Goal: Information Seeking & Learning: Check status

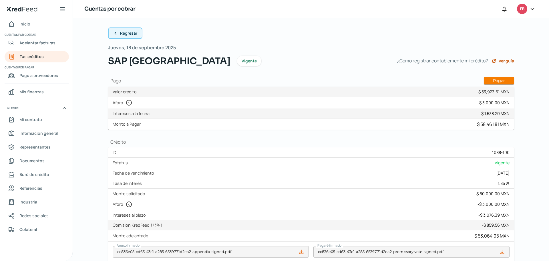
click at [113, 33] on icon at bounding box center [115, 33] width 5 height 5
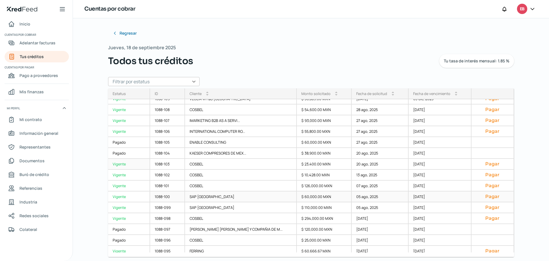
scroll to position [72, 0]
click at [158, 184] on div "1088-101" at bounding box center [167, 185] width 35 height 11
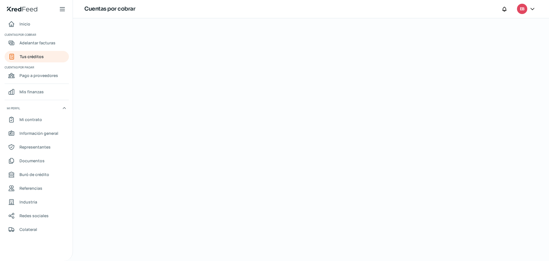
click at [205, 112] on div at bounding box center [311, 139] width 429 height 243
click at [258, 72] on div at bounding box center [311, 139] width 429 height 243
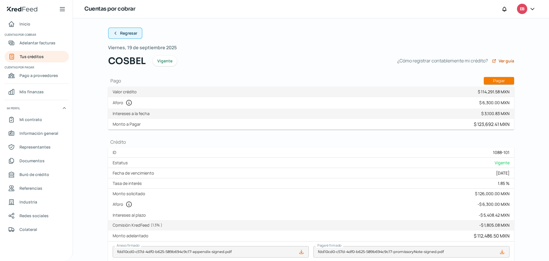
click at [115, 34] on icon at bounding box center [115, 33] width 1 height 3
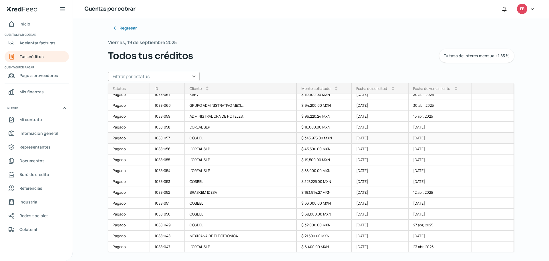
scroll to position [520, 0]
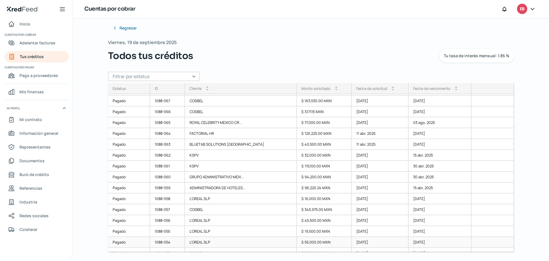
click at [165, 243] on div "1088-054" at bounding box center [167, 242] width 35 height 11
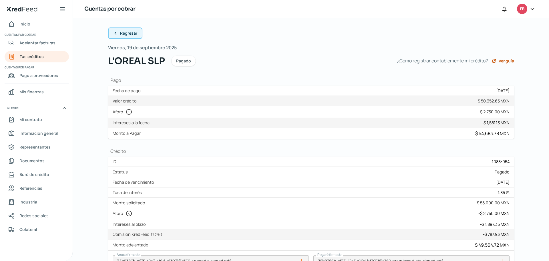
click at [113, 33] on icon at bounding box center [115, 33] width 5 height 5
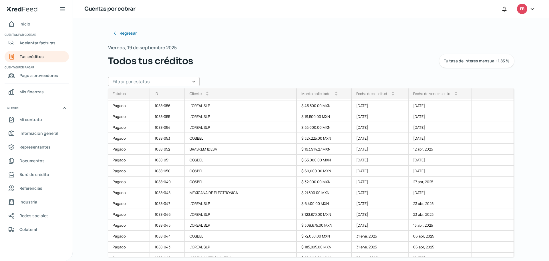
scroll to position [651, 0]
click at [179, 107] on div "1088-055" at bounding box center [167, 106] width 35 height 11
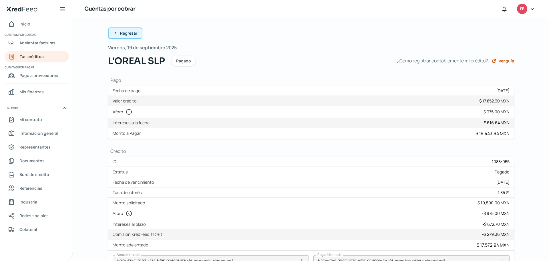
click at [113, 31] on icon at bounding box center [115, 33] width 5 height 5
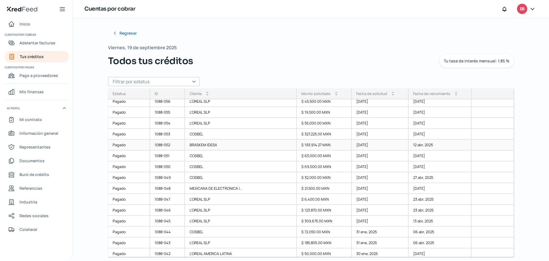
scroll to position [644, 0]
click at [161, 134] on div "1088-053" at bounding box center [167, 135] width 35 height 11
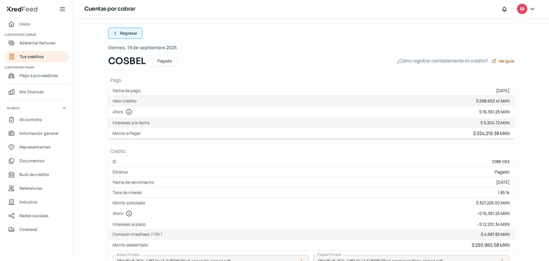
click at [114, 35] on icon at bounding box center [115, 33] width 5 height 5
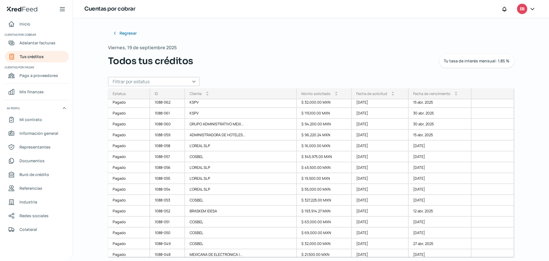
scroll to position [579, 0]
click at [161, 177] on div "1088-055" at bounding box center [167, 178] width 35 height 11
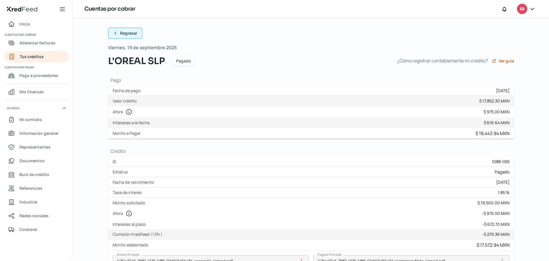
click at [115, 33] on icon at bounding box center [115, 33] width 5 height 5
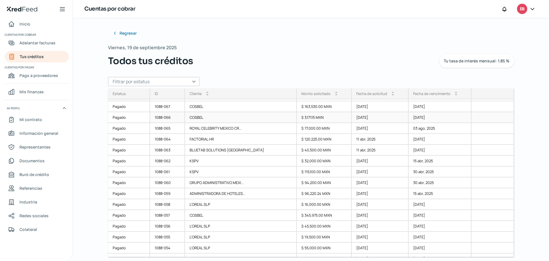
scroll to position [579, 0]
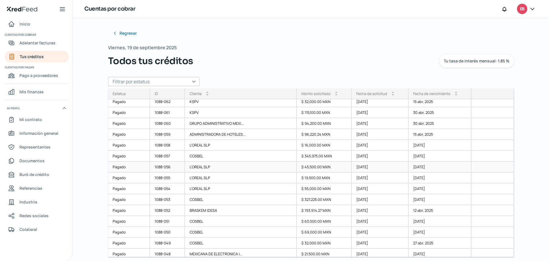
click at [163, 166] on div "1088-056" at bounding box center [167, 167] width 35 height 11
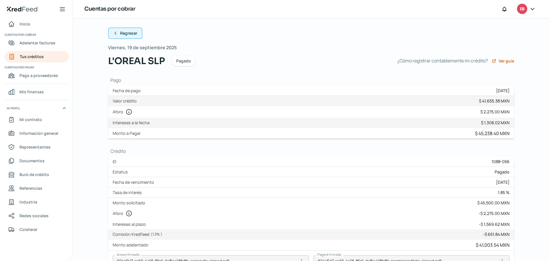
click at [116, 34] on icon at bounding box center [115, 33] width 5 height 5
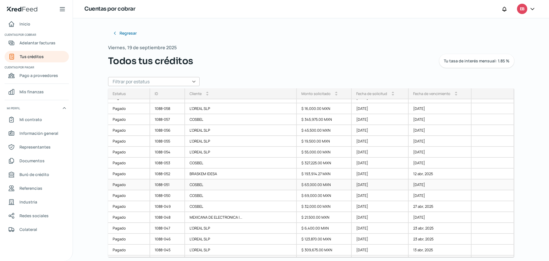
scroll to position [615, 0]
click at [163, 121] on div "1088-057" at bounding box center [167, 120] width 35 height 11
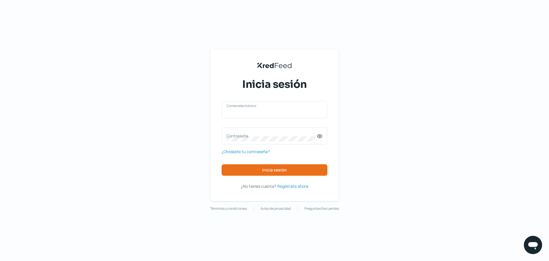
type input "[EMAIL_ADDRESS][DOMAIN_NAME]"
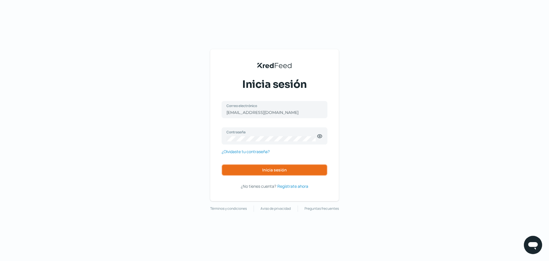
click at [259, 167] on button "Inicia sesión" at bounding box center [275, 169] width 106 height 11
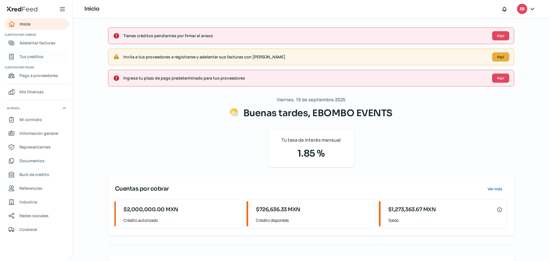
click at [32, 58] on span "Tus créditos" at bounding box center [31, 56] width 24 height 7
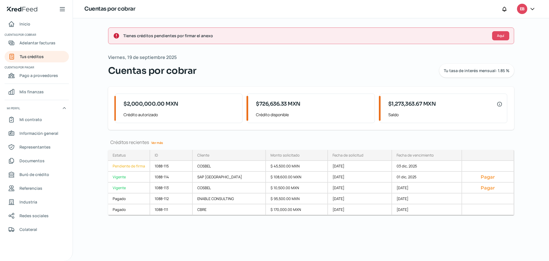
click at [156, 141] on link "Ver más" at bounding box center [157, 142] width 16 height 9
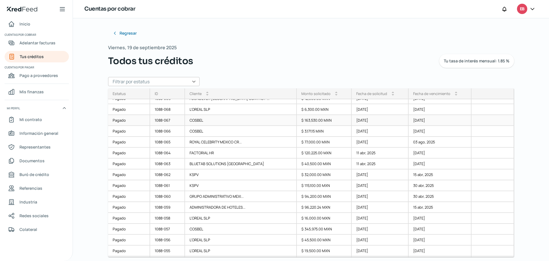
scroll to position [579, 0]
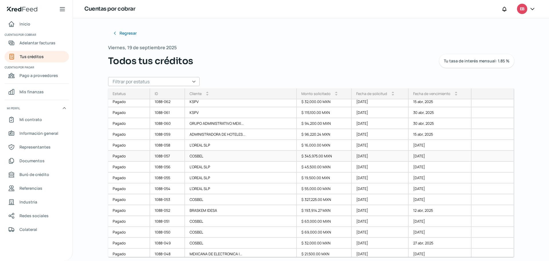
click at [172, 155] on div "1088-057" at bounding box center [167, 156] width 35 height 11
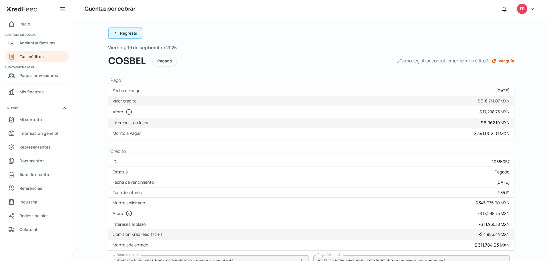
click at [115, 34] on icon at bounding box center [115, 33] width 5 height 5
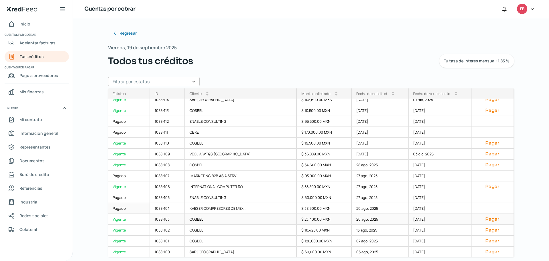
scroll to position [36, 0]
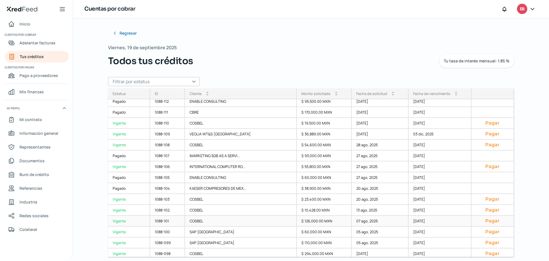
click at [175, 221] on div "1088-101" at bounding box center [167, 221] width 35 height 11
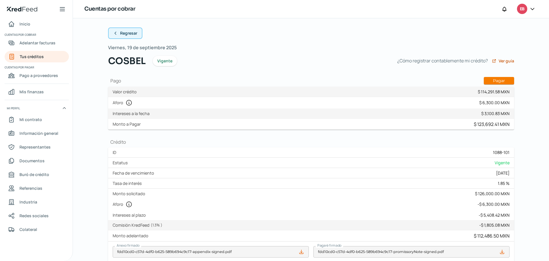
click at [114, 34] on icon at bounding box center [115, 33] width 5 height 5
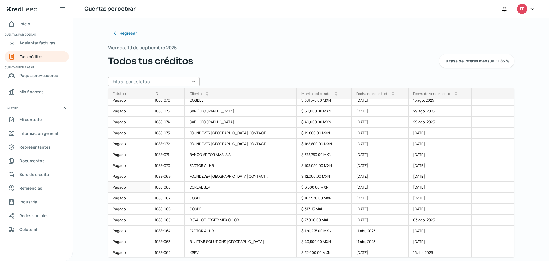
scroll to position [429, 0]
click at [171, 219] on div "1088-065" at bounding box center [167, 219] width 35 height 11
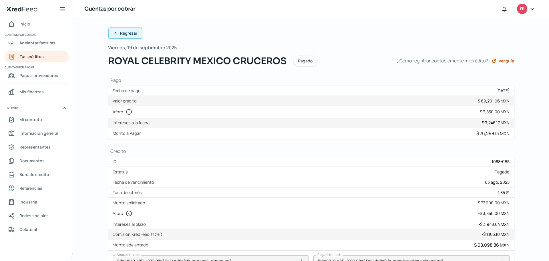
click at [116, 34] on button "Regresar" at bounding box center [125, 32] width 34 height 11
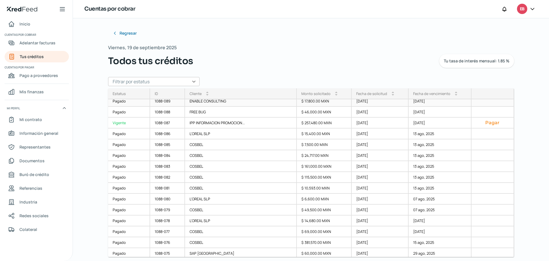
scroll to position [501, 0]
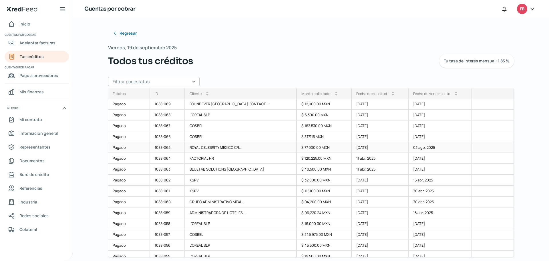
click at [163, 147] on div "1088-065" at bounding box center [167, 147] width 35 height 11
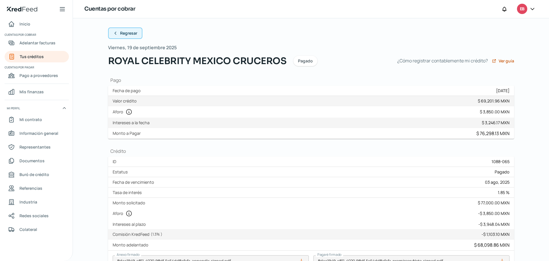
click at [116, 33] on icon at bounding box center [115, 33] width 5 height 5
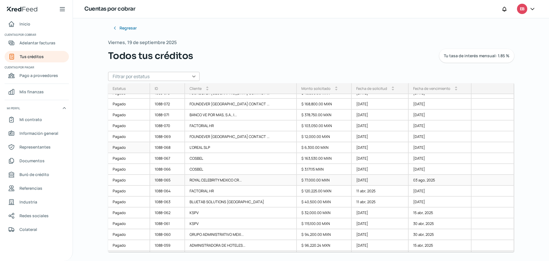
scroll to position [501, 0]
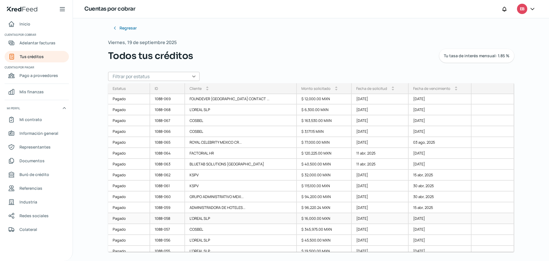
click at [162, 218] on div "1088-058" at bounding box center [167, 218] width 35 height 11
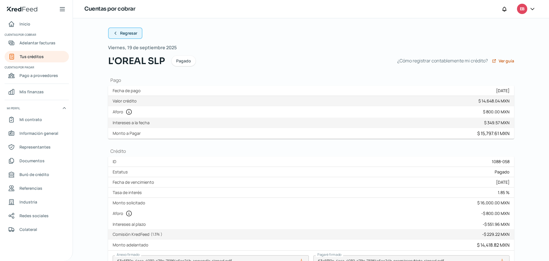
click at [113, 33] on icon at bounding box center [115, 33] width 5 height 5
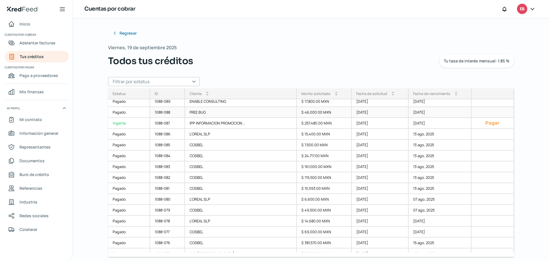
scroll to position [286, 0]
click at [167, 186] on div "1088-081" at bounding box center [167, 188] width 35 height 11
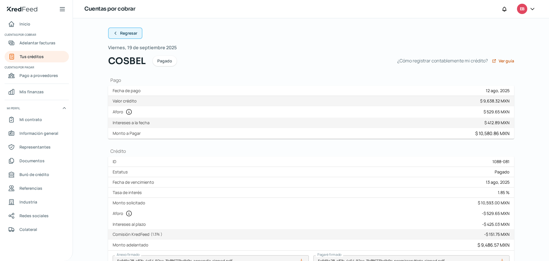
click at [116, 32] on button "Regresar" at bounding box center [125, 32] width 34 height 11
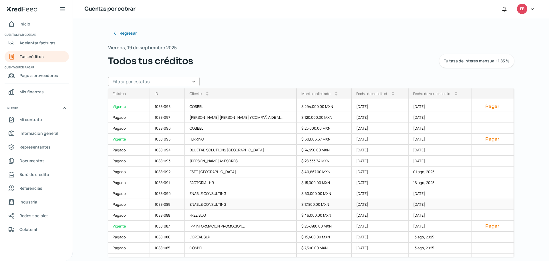
scroll to position [293, 0]
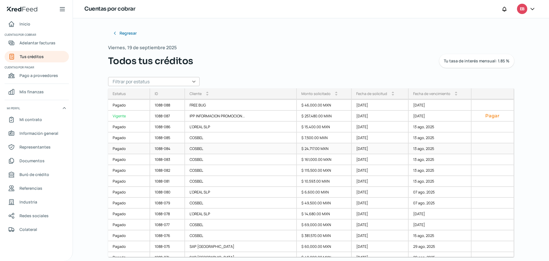
click at [161, 146] on div "1088-084" at bounding box center [167, 148] width 35 height 11
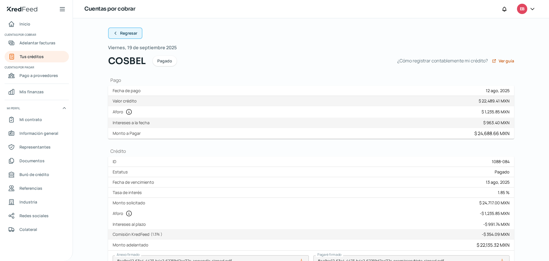
click at [114, 32] on icon at bounding box center [115, 33] width 5 height 5
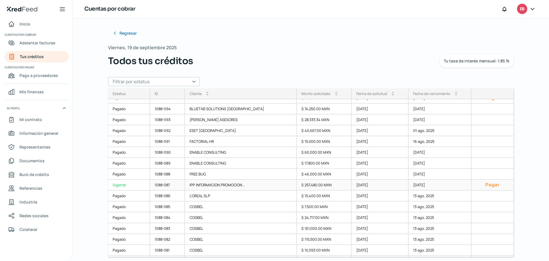
scroll to position [250, 0]
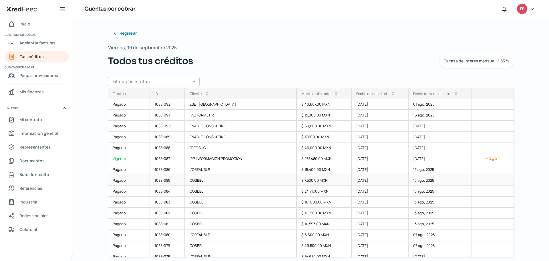
click at [171, 179] on div "1088-085" at bounding box center [167, 180] width 35 height 11
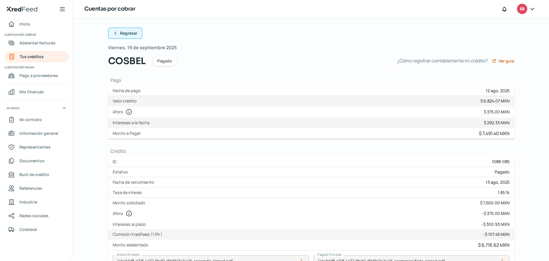
click at [118, 30] on button "Regresar" at bounding box center [125, 32] width 34 height 11
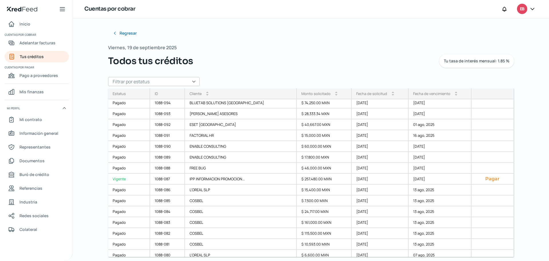
scroll to position [293, 0]
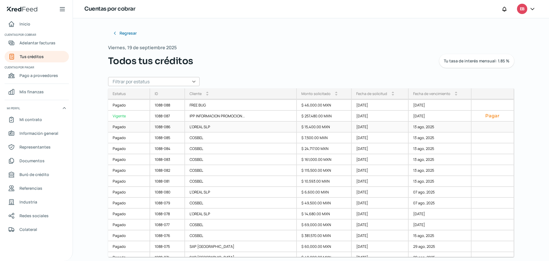
click at [174, 128] on div "1088-086" at bounding box center [167, 127] width 35 height 11
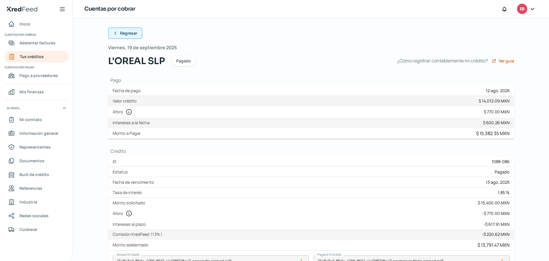
click at [114, 31] on icon at bounding box center [115, 33] width 5 height 5
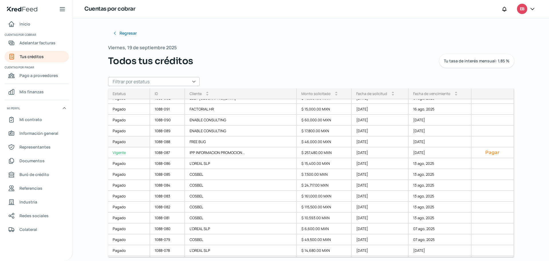
scroll to position [257, 0]
click at [171, 205] on div "1088-082" at bounding box center [167, 206] width 35 height 11
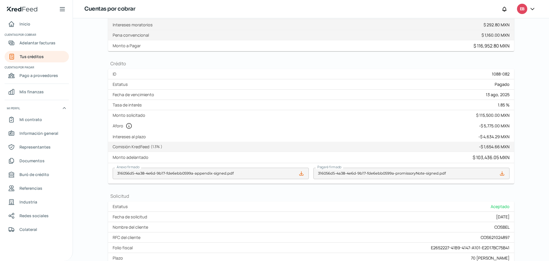
scroll to position [107, 0]
click at [156, 73] on div "ID 1088-082" at bounding box center [311, 75] width 406 height 10
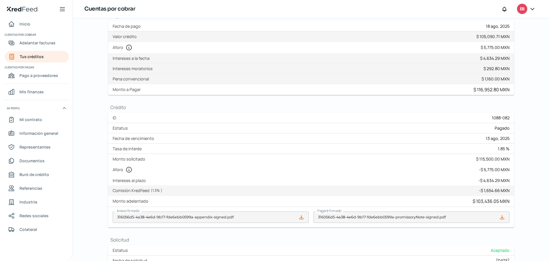
scroll to position [0, 0]
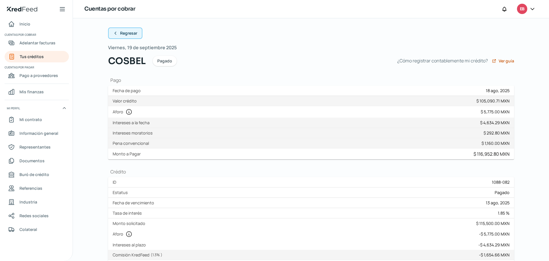
click at [113, 34] on icon at bounding box center [115, 33] width 5 height 5
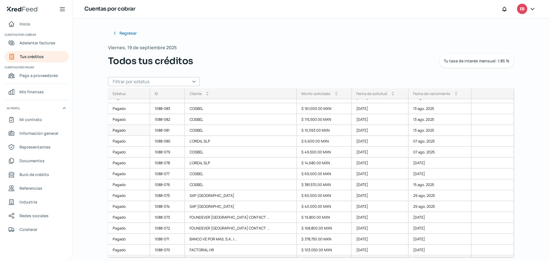
scroll to position [364, 0]
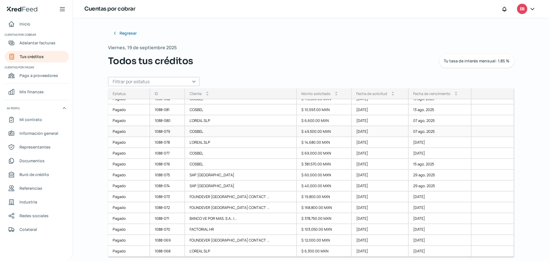
click at [168, 131] on div "1088-079" at bounding box center [167, 131] width 35 height 11
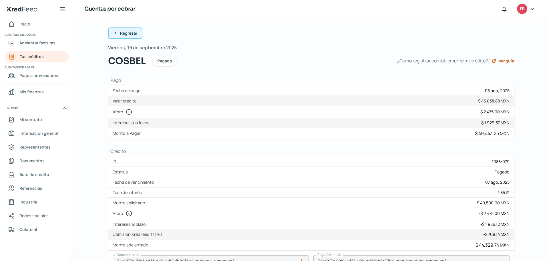
click at [113, 32] on icon at bounding box center [115, 33] width 5 height 5
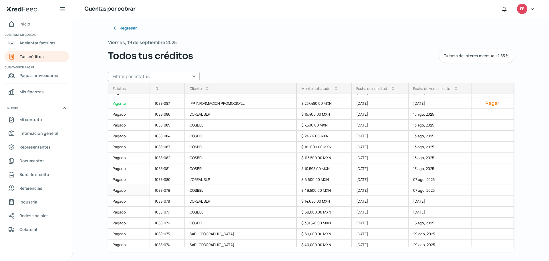
scroll to position [322, 0]
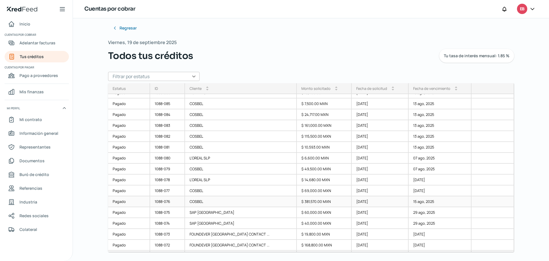
click at [172, 202] on div "1088-076" at bounding box center [167, 201] width 35 height 11
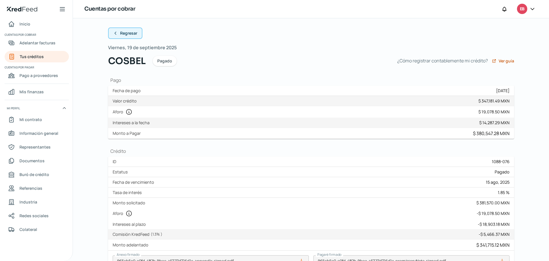
click at [114, 34] on icon at bounding box center [115, 33] width 5 height 5
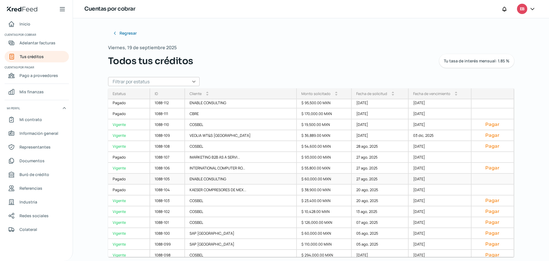
scroll to position [36, 0]
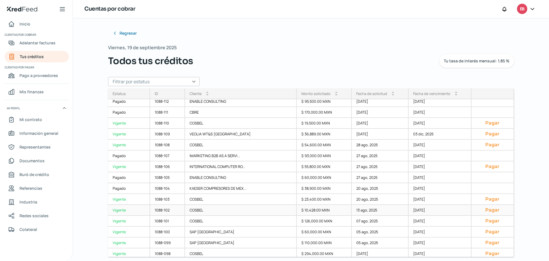
click at [172, 210] on div "1088-102" at bounding box center [167, 210] width 35 height 11
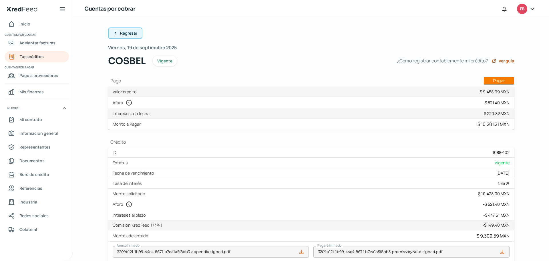
click at [111, 34] on button "Regresar" at bounding box center [125, 32] width 34 height 11
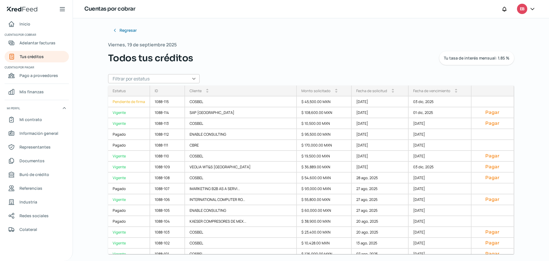
scroll to position [5, 0]
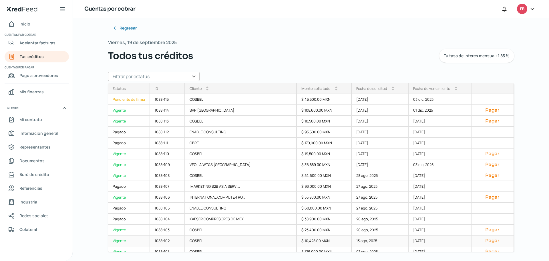
click at [175, 241] on div "1088-102" at bounding box center [167, 240] width 35 height 11
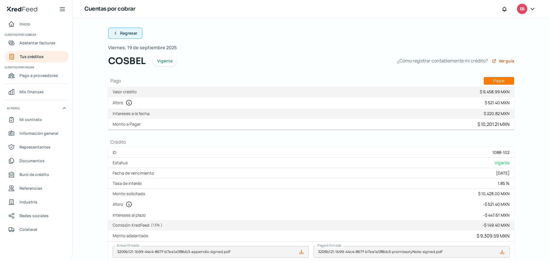
click at [113, 32] on icon at bounding box center [115, 33] width 5 height 5
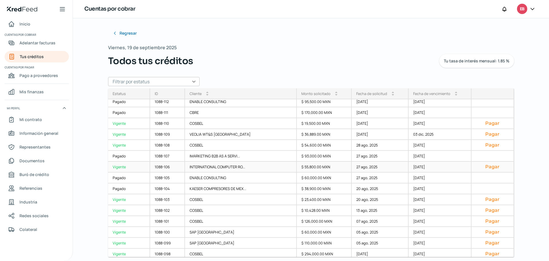
scroll to position [36, 0]
click at [170, 197] on div "1088-103" at bounding box center [167, 199] width 35 height 11
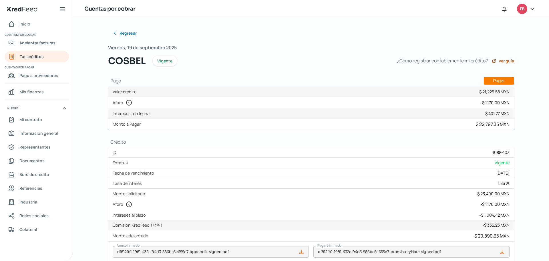
click at [445, 168] on div "Fecha de vencimiento [DATE]" at bounding box center [311, 173] width 406 height 10
click at [116, 35] on button "Regresar" at bounding box center [125, 32] width 34 height 11
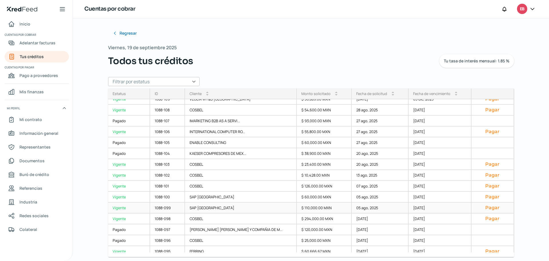
scroll to position [72, 0]
click at [177, 151] on div "1088-104" at bounding box center [167, 152] width 35 height 11
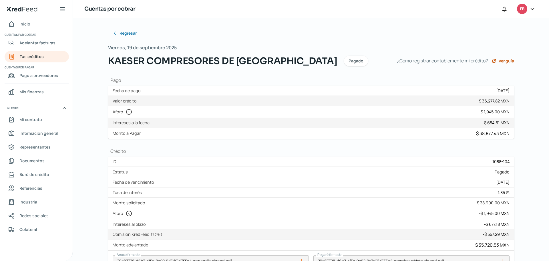
drag, startPoint x: 407, startPoint y: 89, endPoint x: 403, endPoint y: 98, distance: 9.5
click at [407, 89] on div "Fecha de pago [DATE]" at bounding box center [311, 91] width 406 height 10
click at [114, 33] on icon at bounding box center [115, 33] width 5 height 5
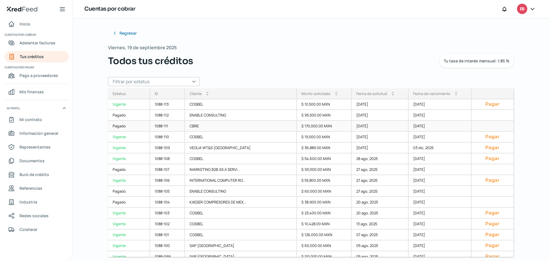
scroll to position [107, 0]
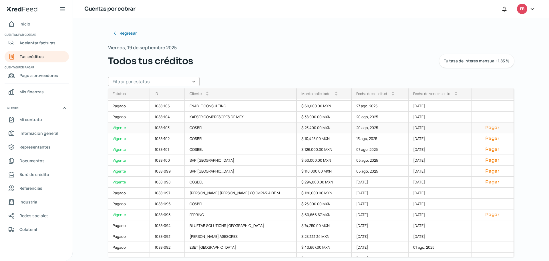
click at [177, 130] on div "1088-103" at bounding box center [167, 127] width 35 height 11
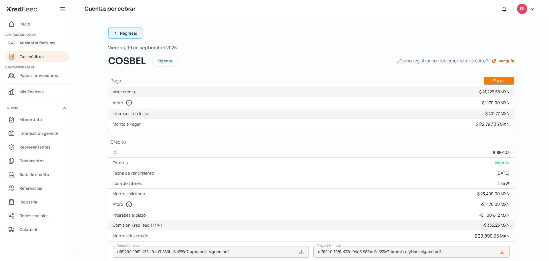
click at [110, 30] on button "Regresar" at bounding box center [125, 32] width 34 height 11
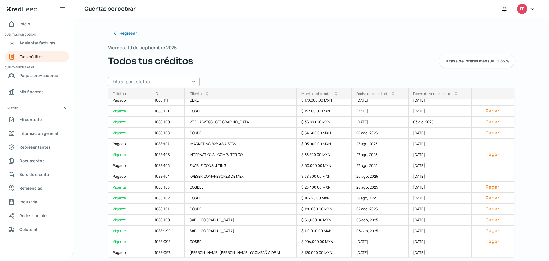
scroll to position [72, 0]
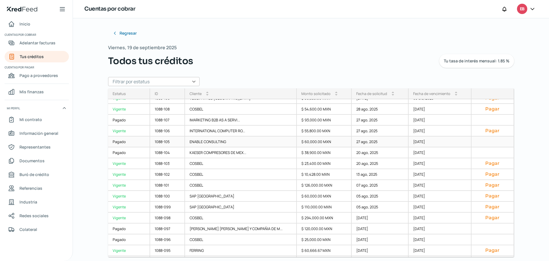
click at [169, 140] on div "1088-105" at bounding box center [167, 141] width 35 height 11
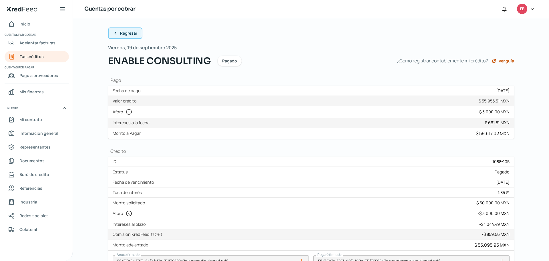
click at [114, 32] on icon at bounding box center [115, 33] width 5 height 5
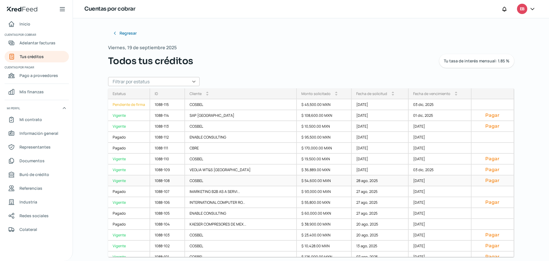
click at [167, 179] on div "1088-108" at bounding box center [167, 180] width 35 height 11
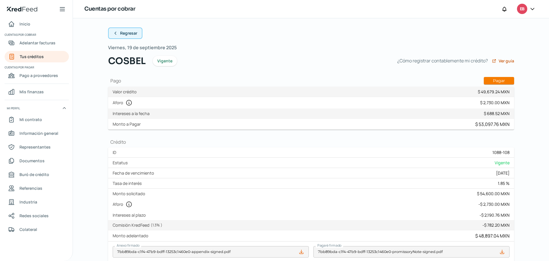
click at [114, 32] on icon at bounding box center [115, 33] width 5 height 5
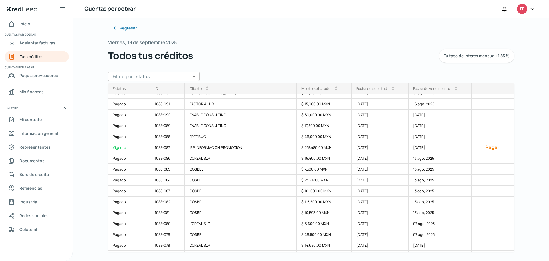
scroll to position [257, 0]
click at [174, 210] on div "1088-081" at bounding box center [167, 212] width 35 height 11
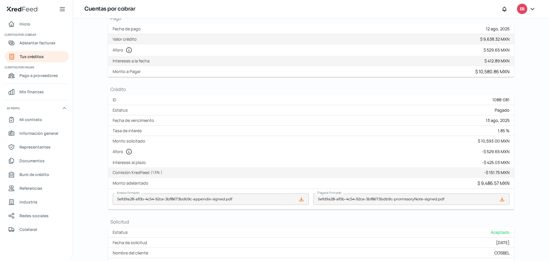
scroll to position [72, 0]
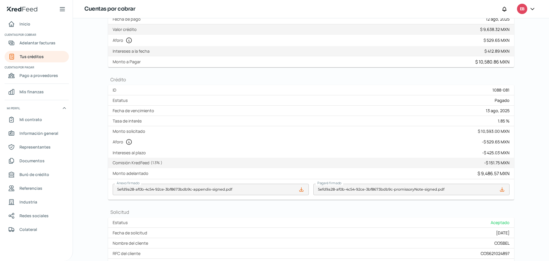
click at [378, 124] on div "Tasa de interés 1.85 %" at bounding box center [311, 121] width 406 height 10
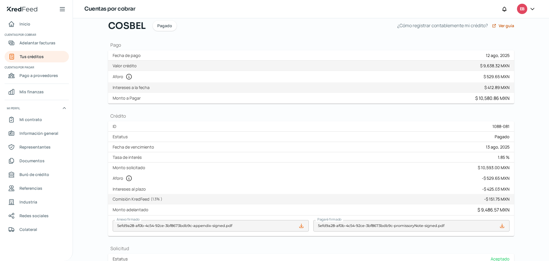
scroll to position [0, 0]
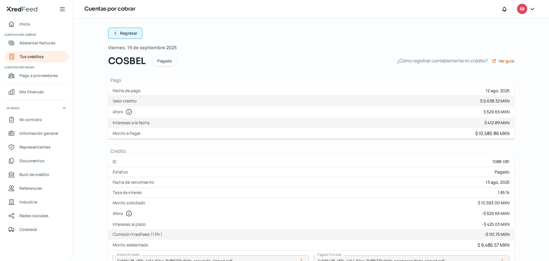
click at [114, 33] on icon at bounding box center [115, 33] width 5 height 5
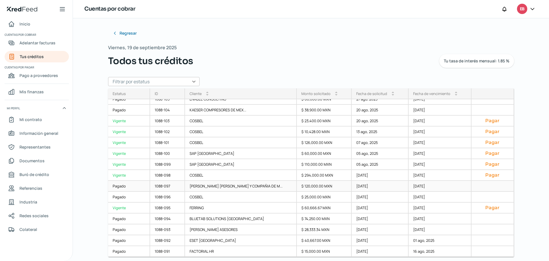
scroll to position [257, 0]
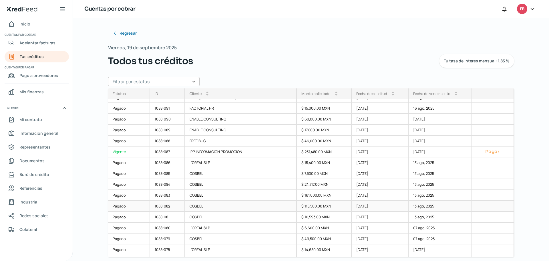
click at [175, 206] on div "1088-082" at bounding box center [167, 206] width 35 height 11
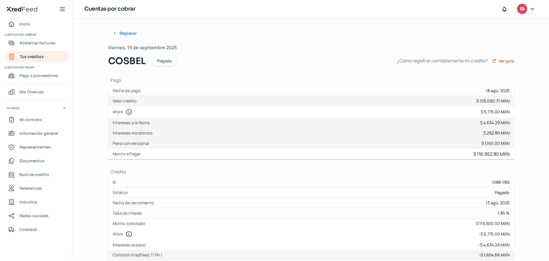
click at [359, 11] on div "Cuentas por cobrar EB" at bounding box center [311, 9] width 476 height 18
click at [110, 35] on button "Regresar" at bounding box center [125, 32] width 34 height 11
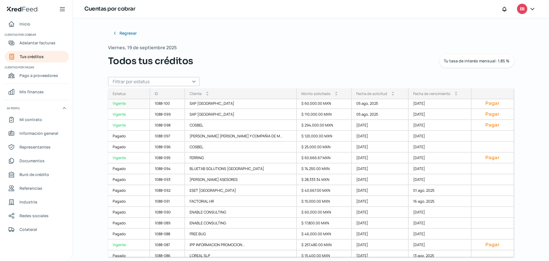
scroll to position [257, 0]
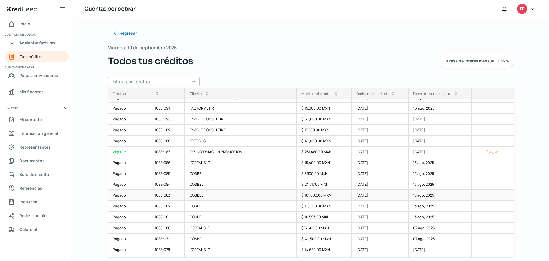
click at [165, 192] on div "1088-083" at bounding box center [167, 195] width 35 height 11
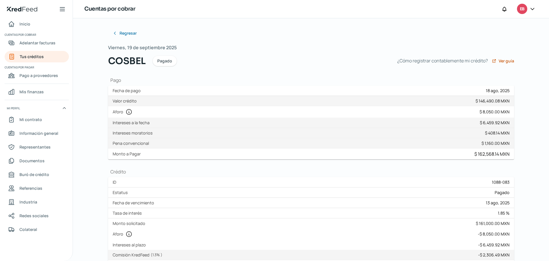
drag, startPoint x: 474, startPoint y: 112, endPoint x: 521, endPoint y: 113, distance: 46.6
click at [521, 113] on div "Regresar Viernes, 19 de septiembre 2025 [PERSON_NAME] ¿Cómo registrar contablem…" at bounding box center [311, 231] width 429 height 426
drag, startPoint x: 474, startPoint y: 112, endPoint x: 533, endPoint y: 112, distance: 59.5
click at [533, 112] on div "Regresar Viernes, 19 de septiembre 2025 [PERSON_NAME] ¿Cómo registrar contablem…" at bounding box center [311, 139] width 476 height 243
click at [480, 110] on div "$ 8,050.00 MXN" at bounding box center [495, 111] width 30 height 5
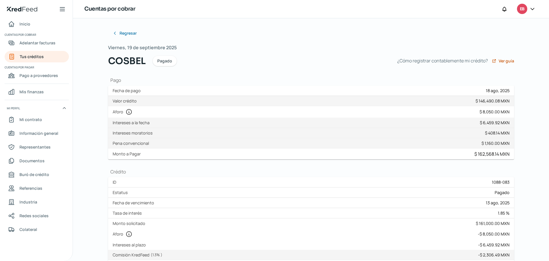
drag, startPoint x: 477, startPoint y: 110, endPoint x: 494, endPoint y: 112, distance: 16.5
click at [494, 112] on div "Aforo $ 8,050.00 MXN" at bounding box center [311, 111] width 406 height 11
click at [492, 112] on div "$ 8,050.00 MXN" at bounding box center [495, 111] width 30 height 5
drag, startPoint x: 476, startPoint y: 112, endPoint x: 500, endPoint y: 116, distance: 25.0
click at [504, 112] on div "Aforo $ 8,050.00 MXN" at bounding box center [311, 111] width 406 height 11
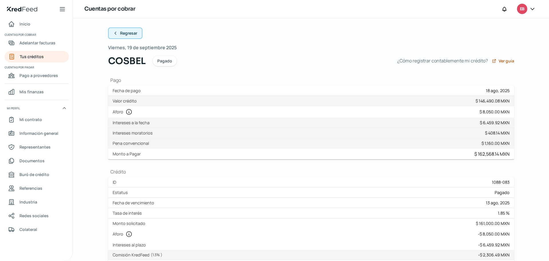
click at [116, 34] on icon at bounding box center [115, 33] width 5 height 5
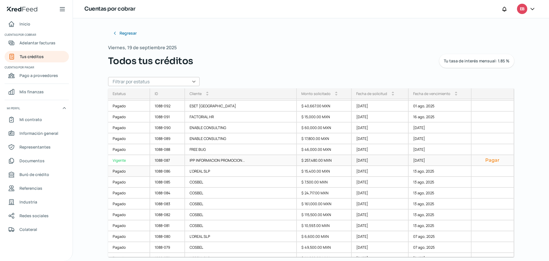
scroll to position [250, 0]
click at [172, 222] on div "1088-081" at bounding box center [167, 224] width 35 height 11
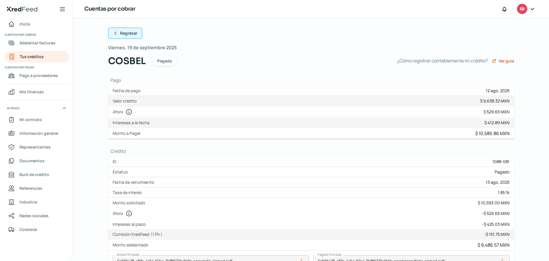
click at [113, 33] on icon at bounding box center [115, 33] width 5 height 5
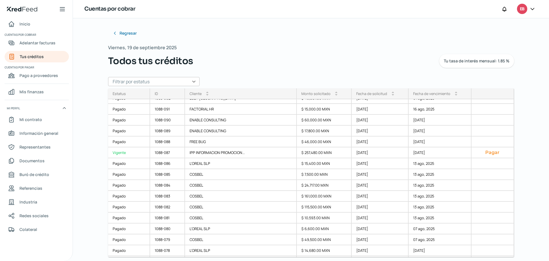
scroll to position [257, 0]
click at [171, 205] on div "1088-082" at bounding box center [167, 206] width 35 height 11
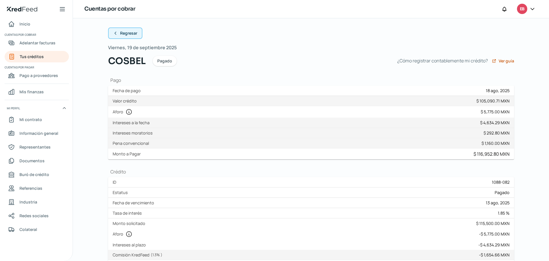
click at [118, 32] on button "Regresar" at bounding box center [125, 32] width 34 height 11
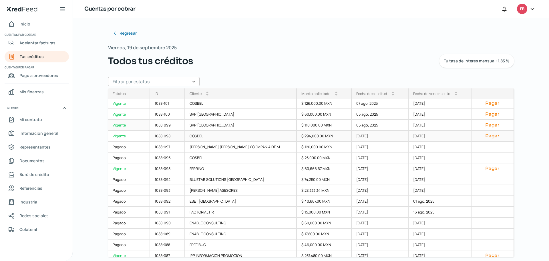
scroll to position [250, 0]
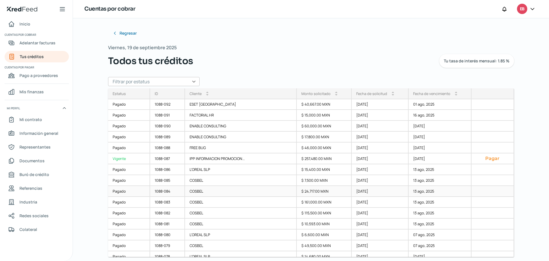
click at [171, 188] on div "1088-084" at bounding box center [167, 191] width 35 height 11
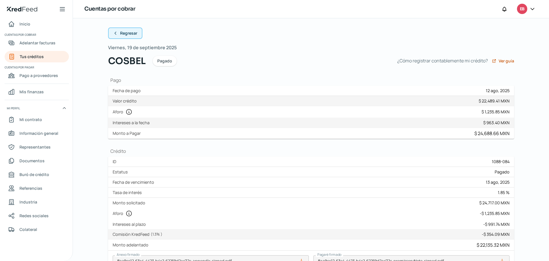
click at [117, 32] on button "Regresar" at bounding box center [125, 32] width 34 height 11
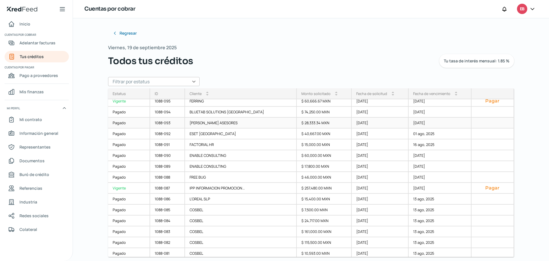
scroll to position [221, 0]
click at [179, 208] on div "1088-085" at bounding box center [167, 209] width 35 height 11
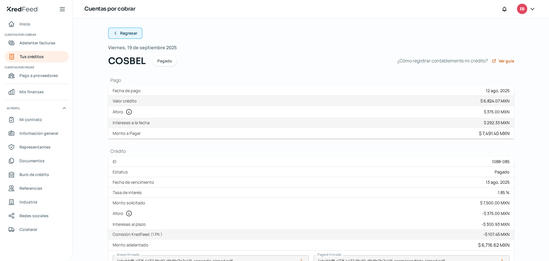
click at [113, 32] on icon at bounding box center [115, 33] width 5 height 5
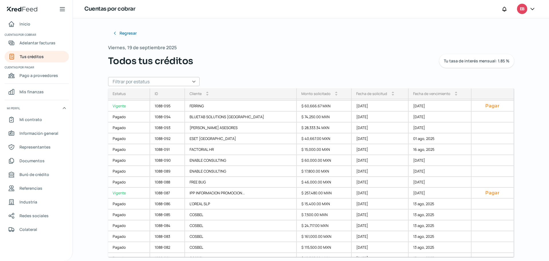
scroll to position [221, 0]
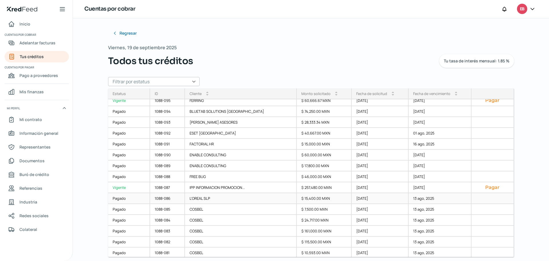
click at [175, 196] on div "1088-086" at bounding box center [167, 198] width 35 height 11
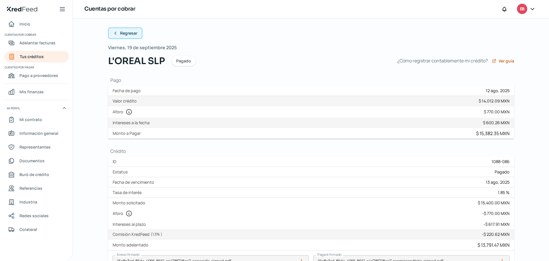
click at [112, 31] on button "Regresar" at bounding box center [125, 32] width 34 height 11
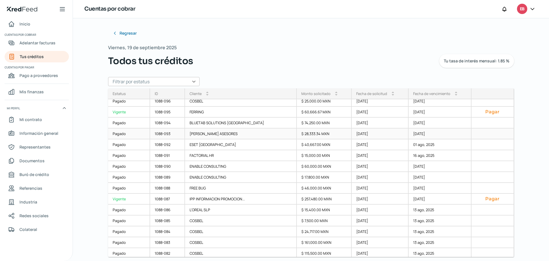
scroll to position [215, 0]
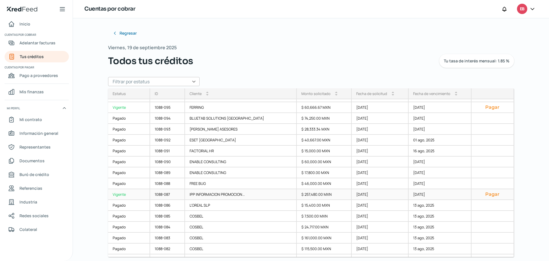
click at [185, 193] on div "1088-087" at bounding box center [167, 194] width 35 height 11
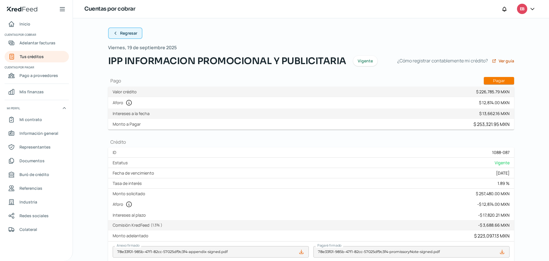
click at [114, 33] on icon at bounding box center [115, 33] width 5 height 5
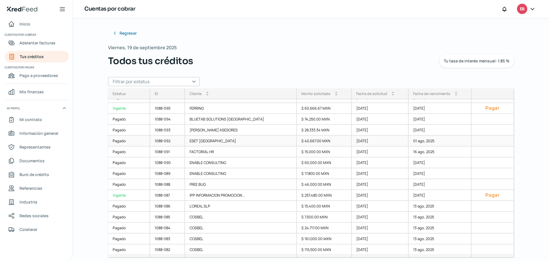
scroll to position [215, 0]
click at [172, 183] on div "1088-088" at bounding box center [167, 183] width 35 height 11
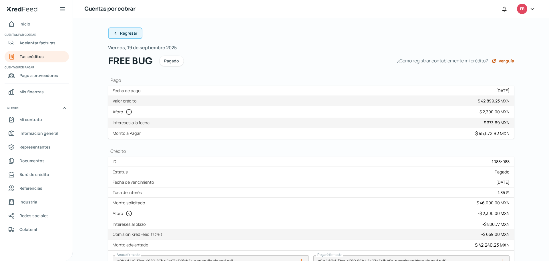
click at [118, 29] on button "Regresar" at bounding box center [125, 32] width 34 height 11
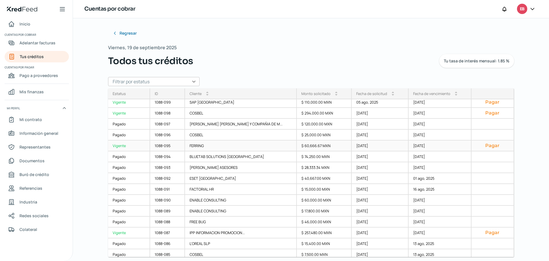
scroll to position [186, 0]
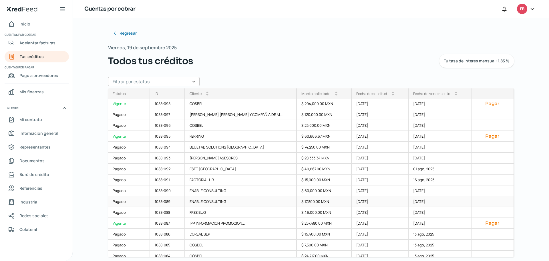
click at [183, 201] on div "1088-089" at bounding box center [167, 201] width 35 height 11
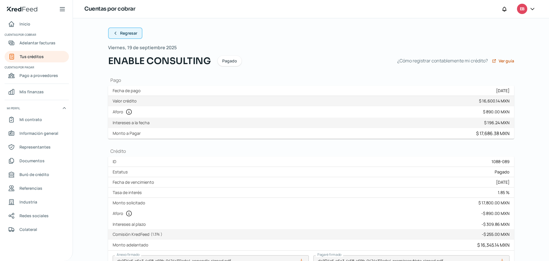
click at [117, 29] on button "Regresar" at bounding box center [125, 32] width 34 height 11
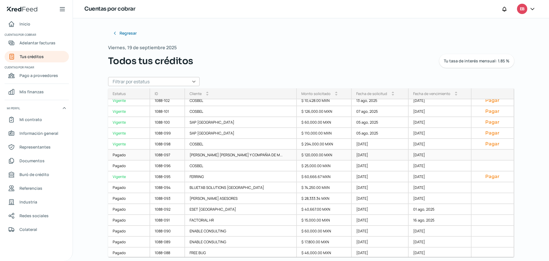
scroll to position [221, 0]
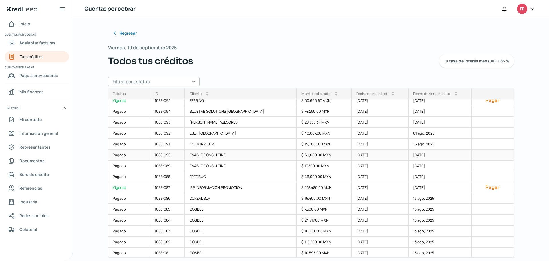
click at [176, 156] on div "1088-090" at bounding box center [167, 155] width 35 height 11
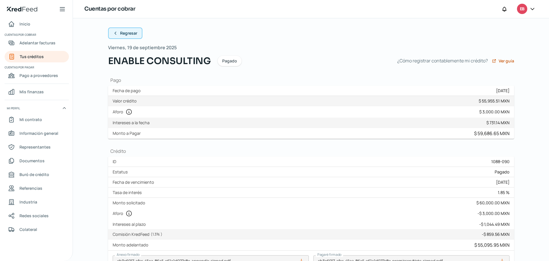
click at [113, 32] on icon at bounding box center [115, 33] width 5 height 5
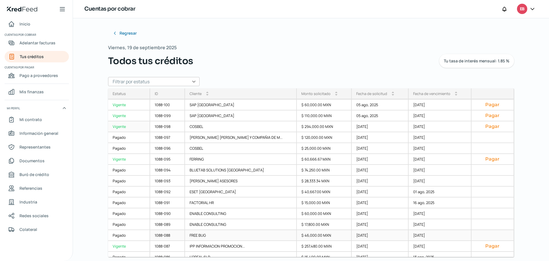
scroll to position [221, 0]
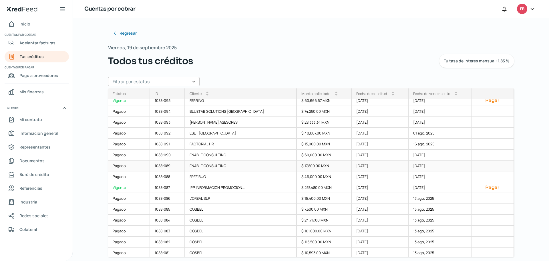
click at [182, 167] on div "1088-089" at bounding box center [167, 166] width 35 height 11
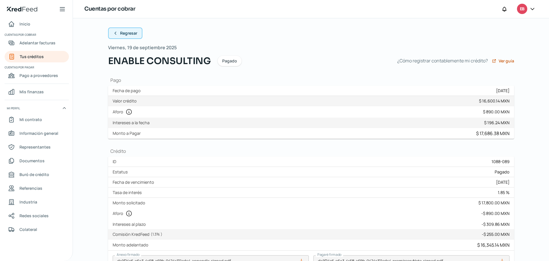
click at [117, 34] on button "Regresar" at bounding box center [125, 32] width 34 height 11
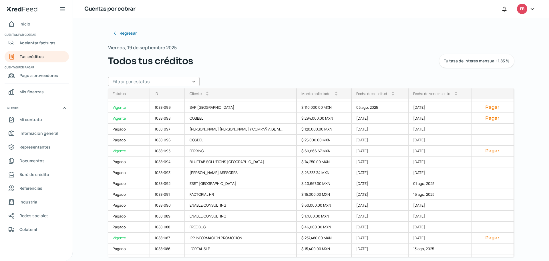
scroll to position [186, 0]
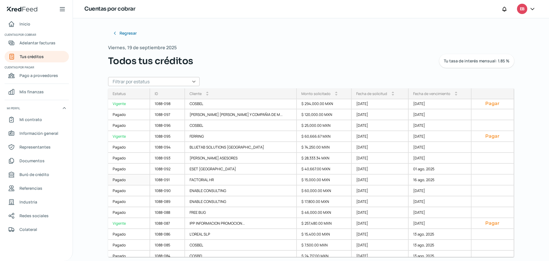
click at [165, 180] on div "1088-091" at bounding box center [167, 180] width 35 height 11
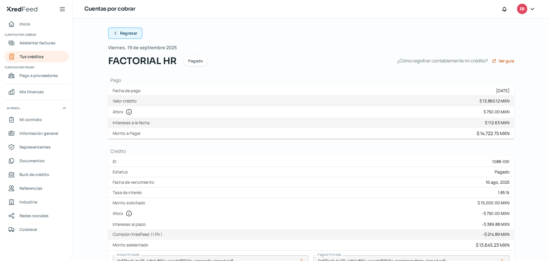
click at [114, 33] on icon at bounding box center [115, 33] width 5 height 5
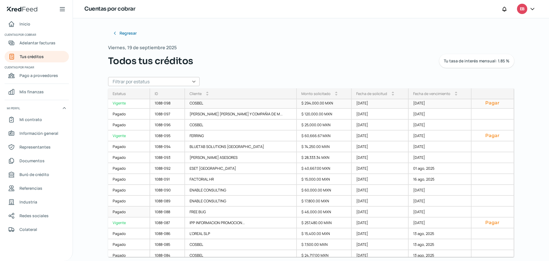
scroll to position [186, 0]
click at [178, 165] on div "1088-092" at bounding box center [167, 169] width 35 height 11
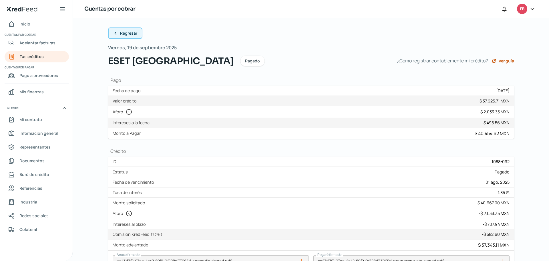
click at [114, 33] on icon at bounding box center [115, 33] width 5 height 5
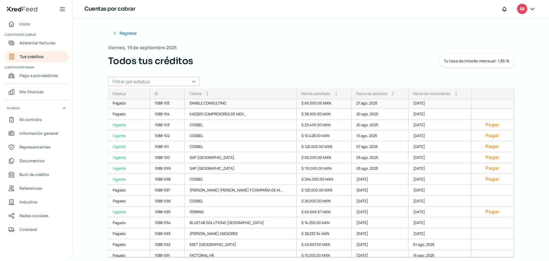
scroll to position [114, 0]
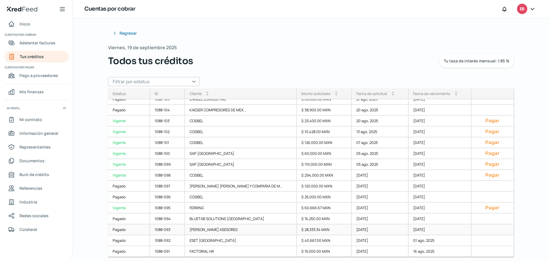
click at [172, 226] on div "1088-093" at bounding box center [167, 229] width 35 height 11
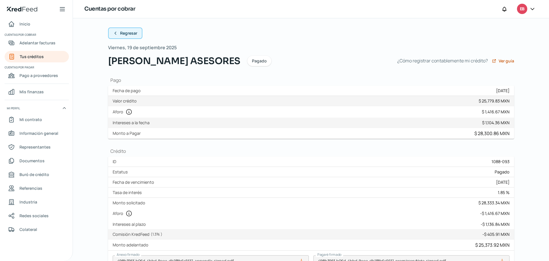
click at [116, 33] on button "Regresar" at bounding box center [125, 32] width 34 height 11
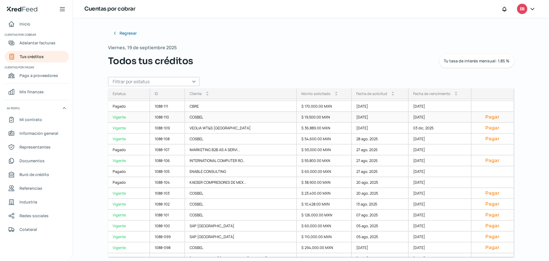
scroll to position [114, 0]
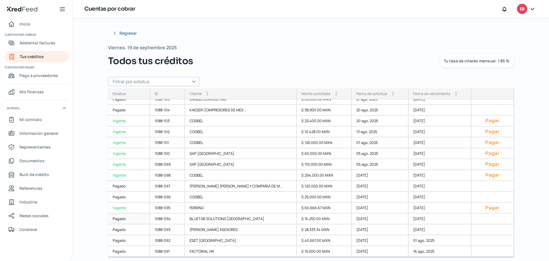
click at [174, 217] on div "1088-094" at bounding box center [167, 218] width 35 height 11
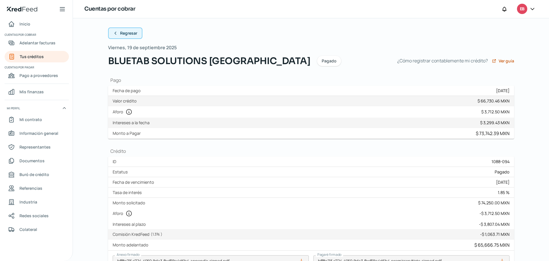
click at [114, 32] on icon at bounding box center [115, 33] width 5 height 5
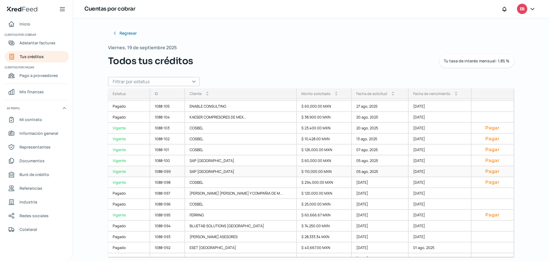
scroll to position [107, 0]
click at [173, 214] on div "1088-095" at bounding box center [167, 214] width 35 height 11
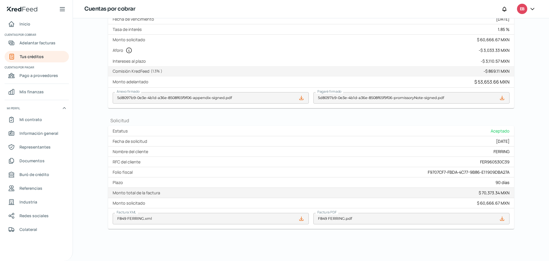
scroll to position [11, 0]
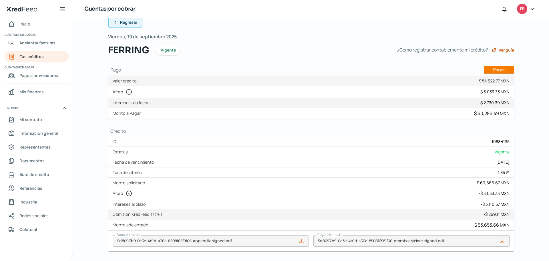
drag, startPoint x: 112, startPoint y: 23, endPoint x: 114, endPoint y: 27, distance: 4.1
click at [113, 23] on icon at bounding box center [115, 22] width 5 height 5
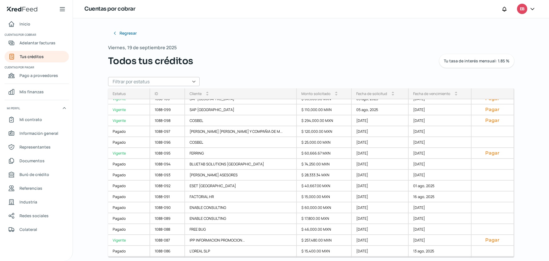
scroll to position [186, 0]
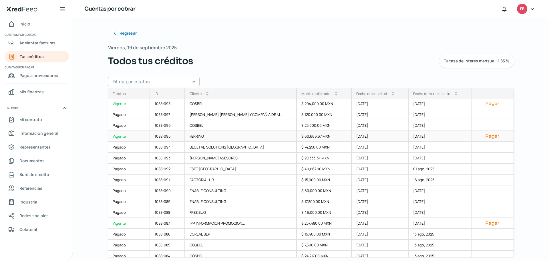
click at [178, 138] on div "1088-095" at bounding box center [167, 136] width 35 height 11
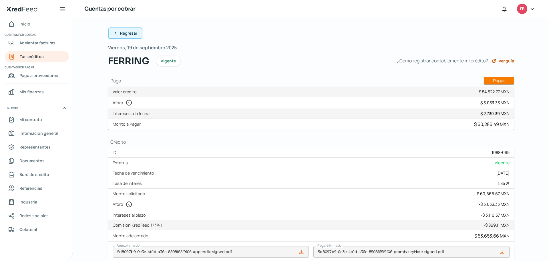
click at [110, 31] on button "Regresar" at bounding box center [125, 32] width 34 height 11
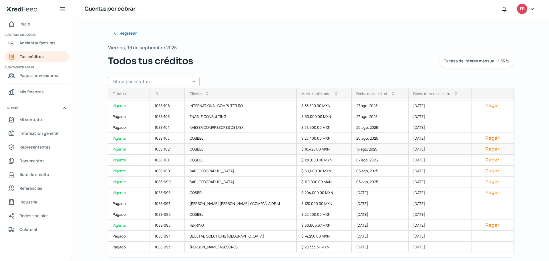
scroll to position [107, 0]
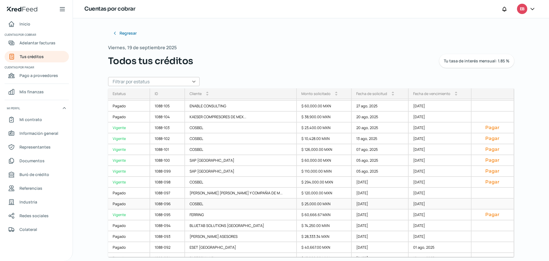
click at [177, 203] on div "1088-096" at bounding box center [167, 204] width 35 height 11
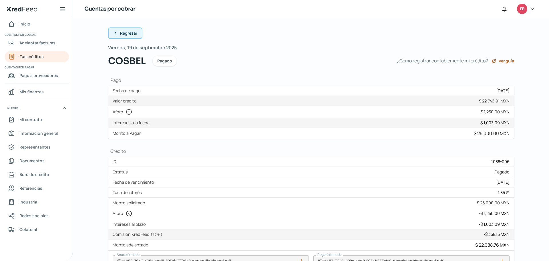
click at [114, 31] on icon at bounding box center [115, 33] width 5 height 5
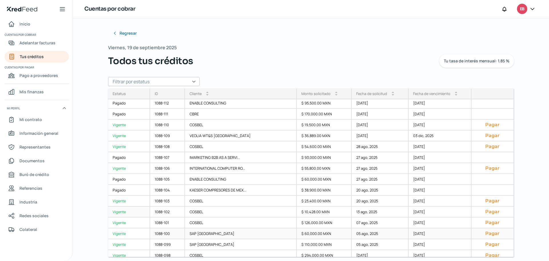
scroll to position [114, 0]
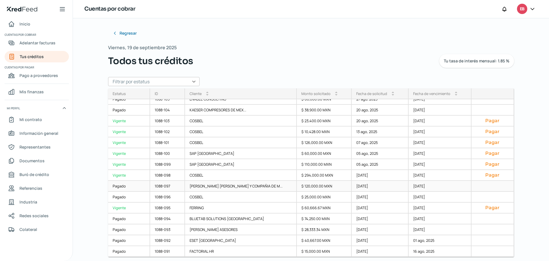
click at [171, 183] on div "1088-097" at bounding box center [167, 186] width 35 height 11
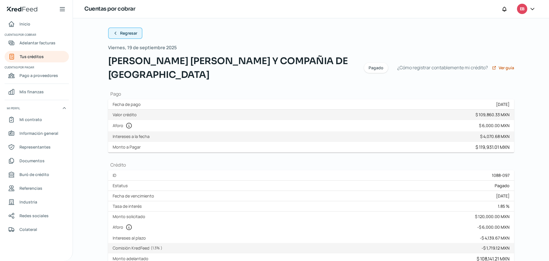
click at [117, 31] on button "Regresar" at bounding box center [125, 32] width 34 height 11
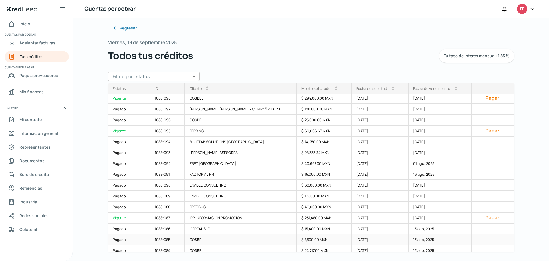
scroll to position [186, 0]
click at [177, 96] on div "1088-098" at bounding box center [167, 98] width 35 height 11
